Goal: Navigation & Orientation: Understand site structure

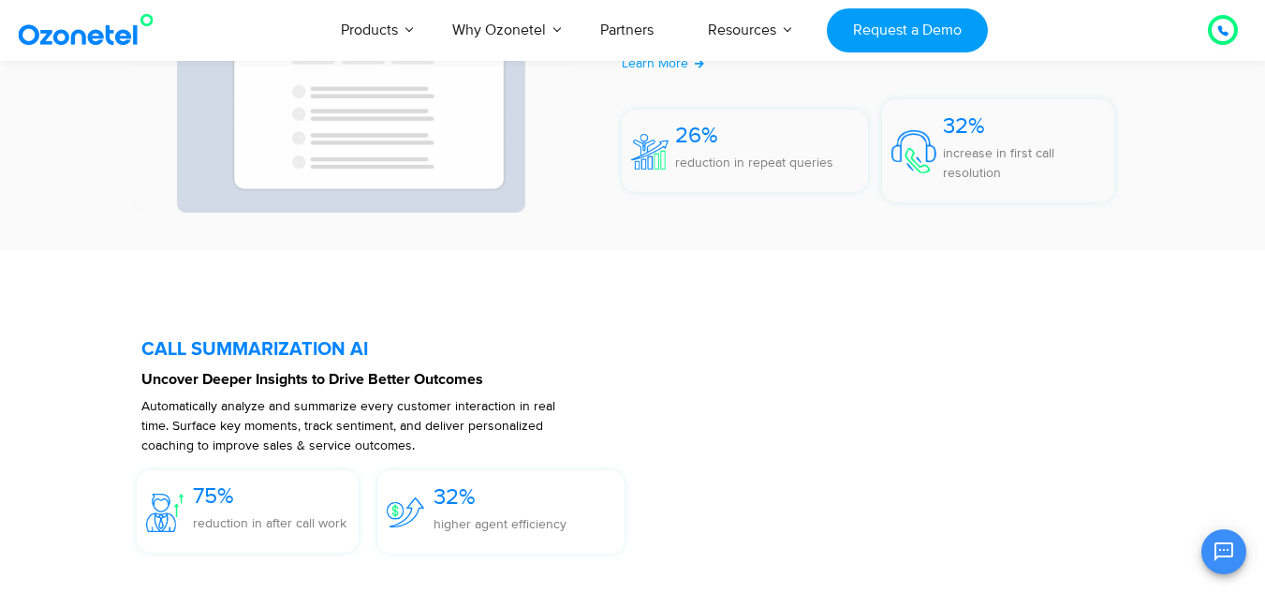
scroll to position [4027, 0]
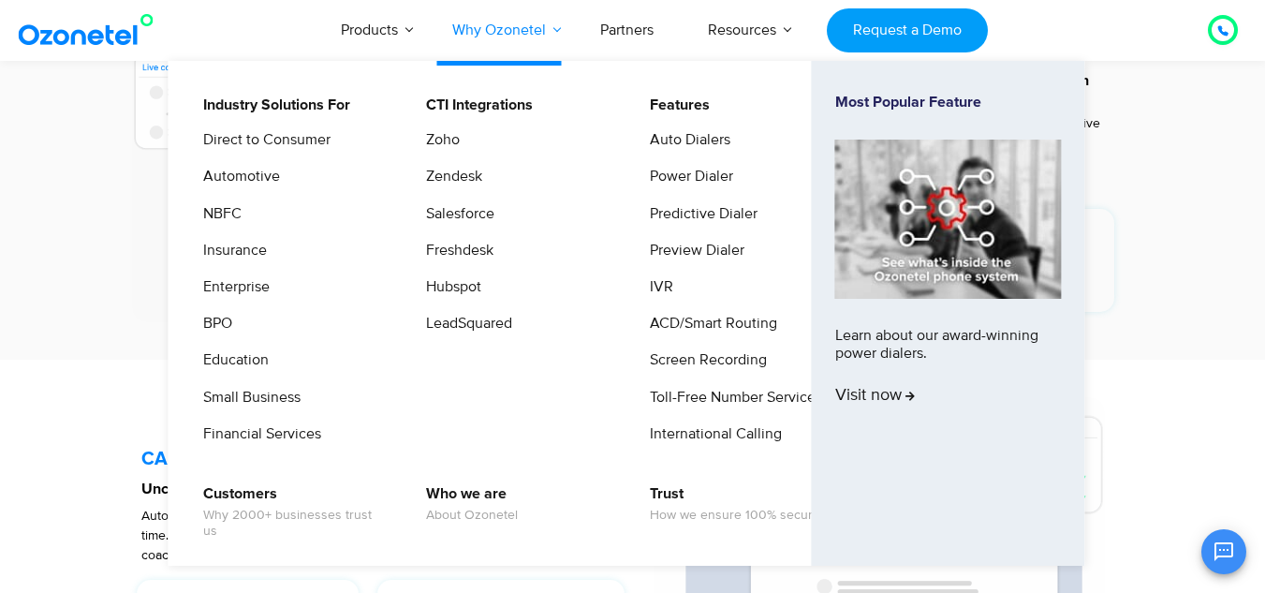
click at [562, 33] on link "Why Ozonetel" at bounding box center [499, 30] width 148 height 62
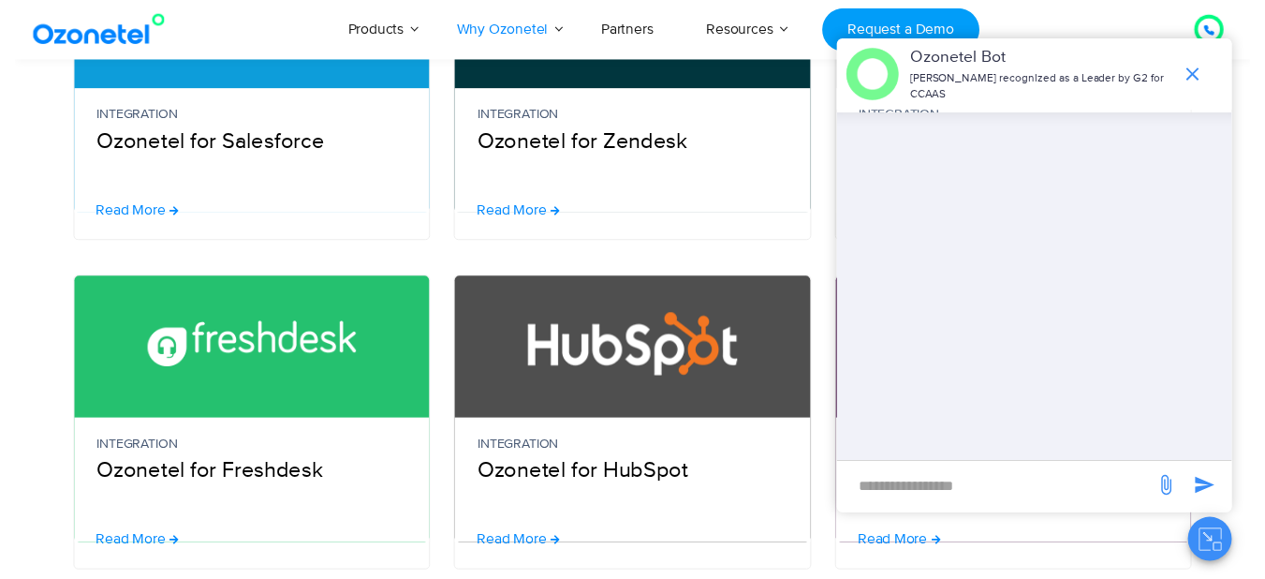
scroll to position [94, 0]
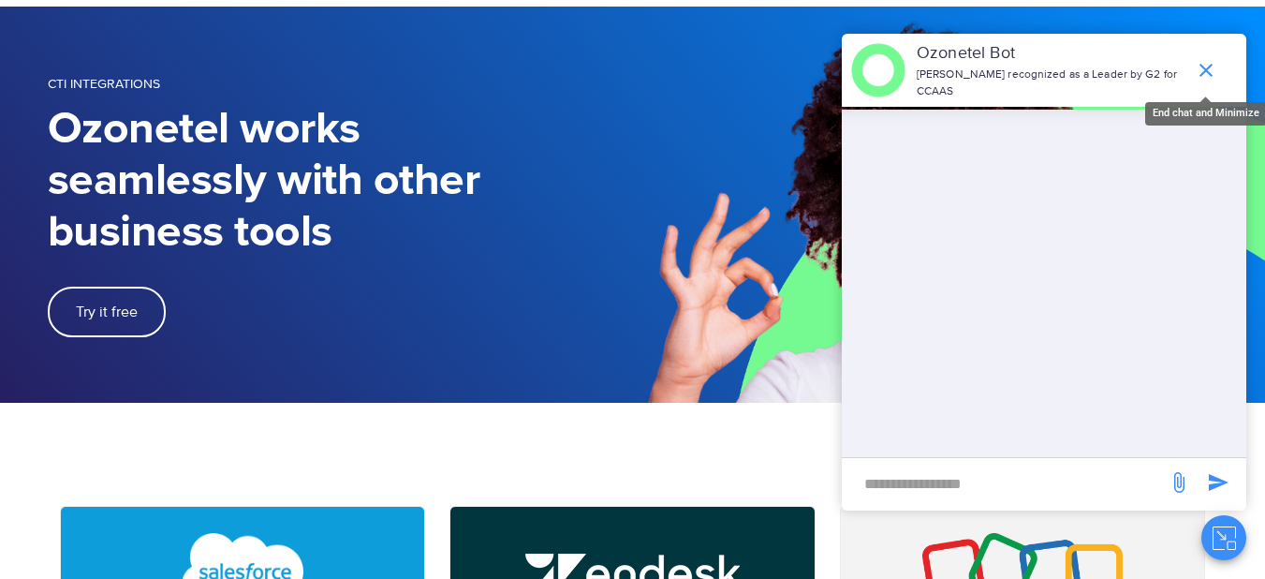
click at [1216, 59] on icon "end chat or minimize" at bounding box center [1206, 70] width 22 height 22
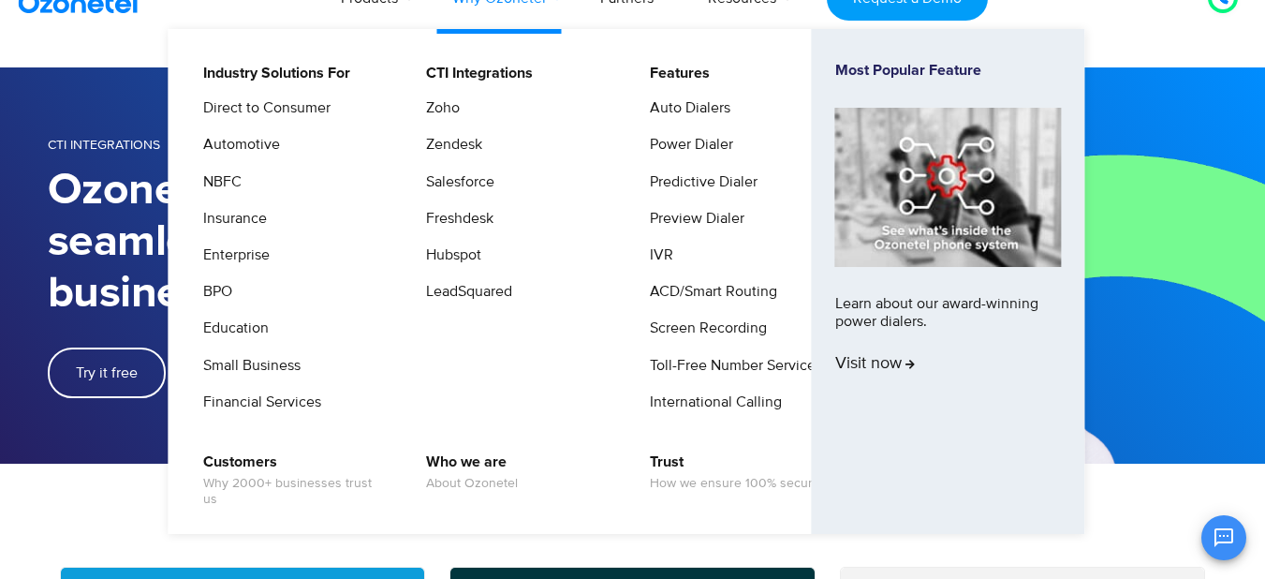
scroll to position [0, 0]
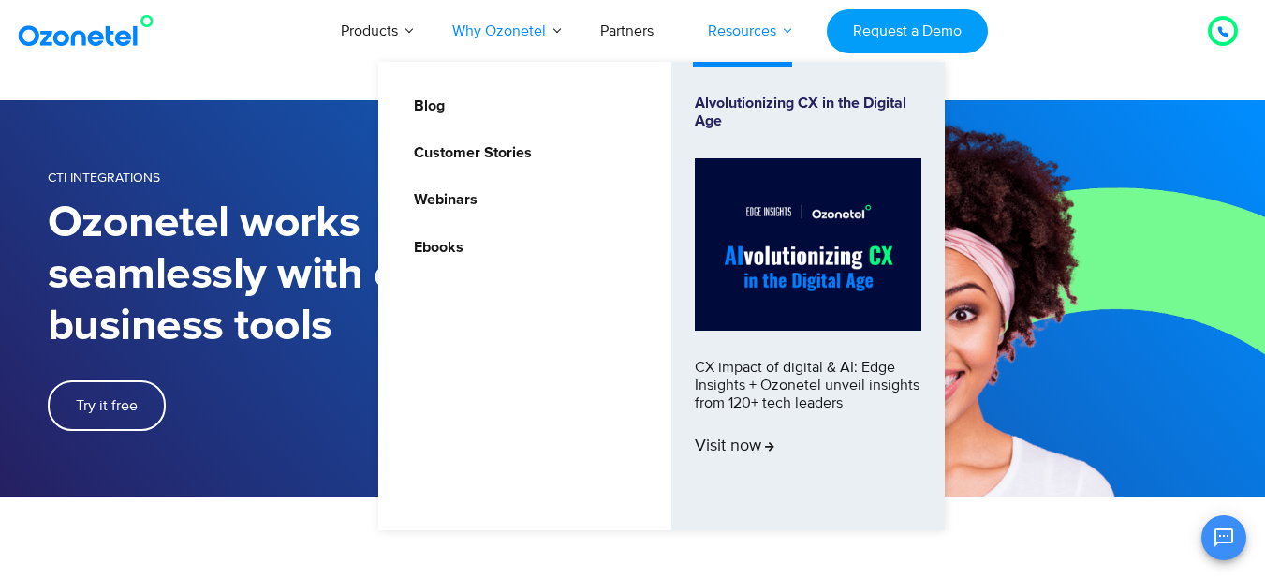
click at [781, 22] on link "Resources" at bounding box center [742, 31] width 123 height 62
